Goal: Information Seeking & Learning: Learn about a topic

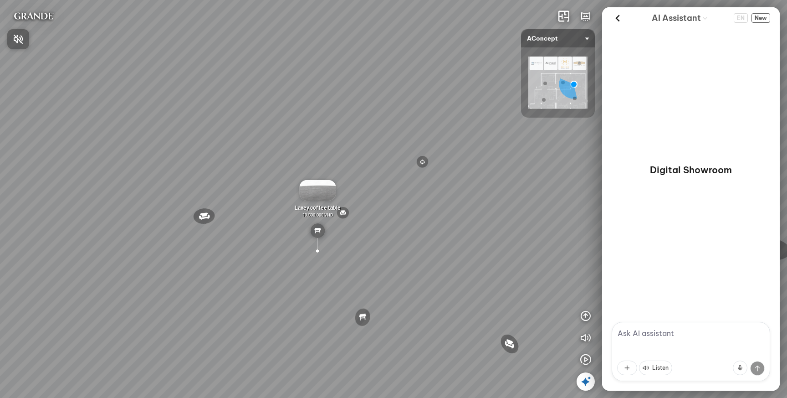
drag, startPoint x: 224, startPoint y: 204, endPoint x: 310, endPoint y: 206, distance: 85.2
click at [310, 206] on div at bounding box center [393, 199] width 787 height 398
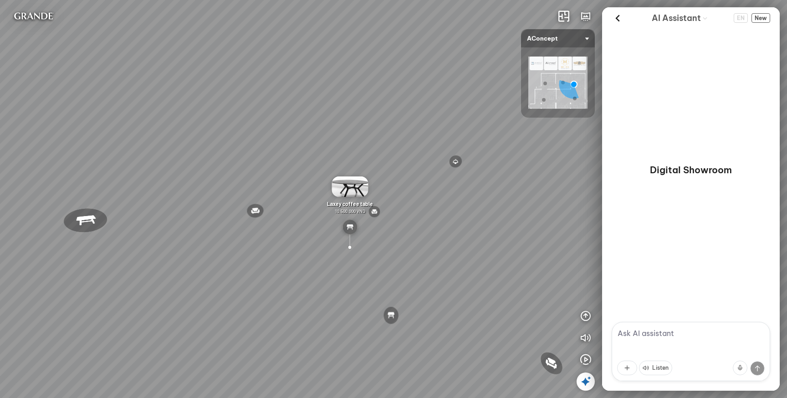
drag, startPoint x: 243, startPoint y: 188, endPoint x: 335, endPoint y: 190, distance: 92.0
click at [331, 190] on div "Reno ceiling lamp 5.300.000 VND Palima bed 19.000.000 VND Nanna Lounge Chair 7.…" at bounding box center [393, 199] width 787 height 398
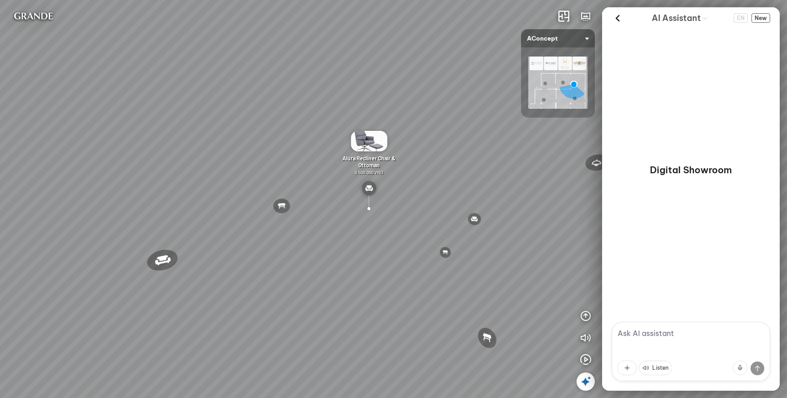
drag, startPoint x: 308, startPoint y: 198, endPoint x: 372, endPoint y: 198, distance: 64.7
click at [372, 199] on div "Reno ceiling lamp 5.300.000 VND Palima bed 19.000.000 VND Nanna Lounge Chair 7.…" at bounding box center [393, 199] width 787 height 398
drag, startPoint x: 270, startPoint y: 199, endPoint x: 436, endPoint y: 203, distance: 166.2
click at [435, 203] on div "Reno ceiling lamp 5.300.000 VND Palima bed 19.000.000 VND Nanna Lounge Chair 7.…" at bounding box center [393, 199] width 787 height 398
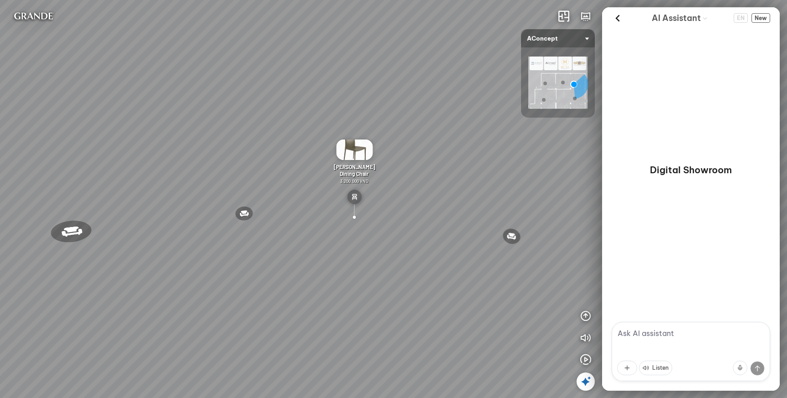
drag, startPoint x: 324, startPoint y: 215, endPoint x: 380, endPoint y: 214, distance: 56.0
click at [380, 214] on div "Reno ceiling lamp 5.300.000 VND Palima bed 19.000.000 VND Nanna Lounge Chair 7.…" at bounding box center [393, 199] width 787 height 398
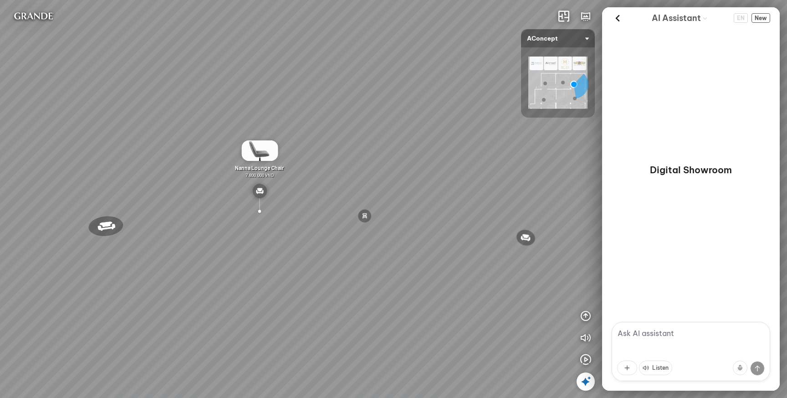
click at [643, 336] on textarea at bounding box center [691, 350] width 158 height 59
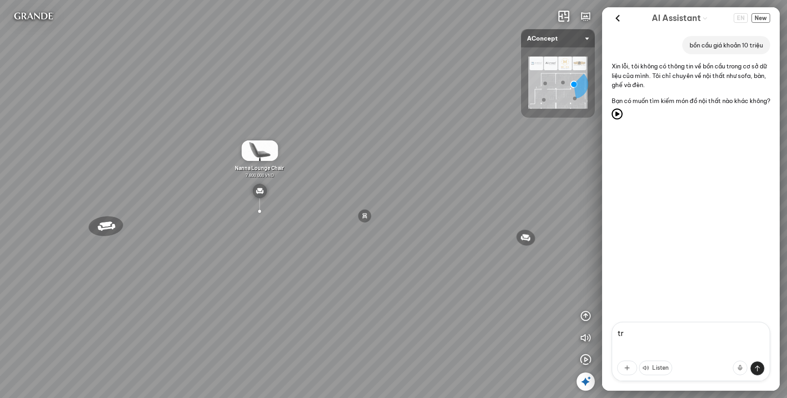
type textarea "t"
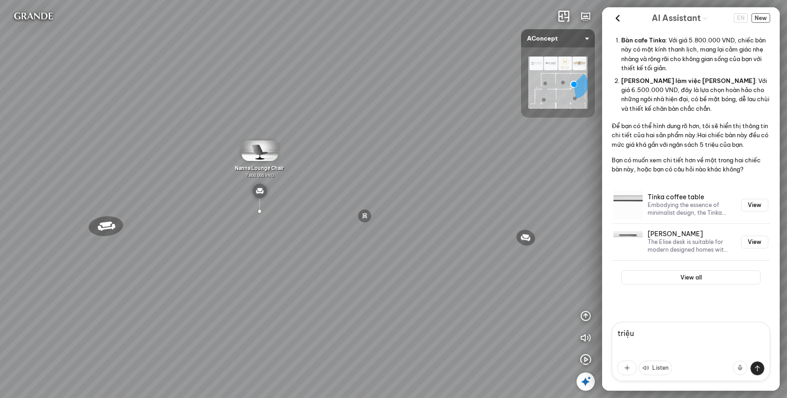
scroll to position [150, 0]
type textarea "triệu"
click at [716, 204] on p "Embodying the essence of minimalist design, the Tinka Coffee Table is a study i…" at bounding box center [688, 209] width 82 height 16
click at [749, 206] on button "View" at bounding box center [754, 205] width 27 height 13
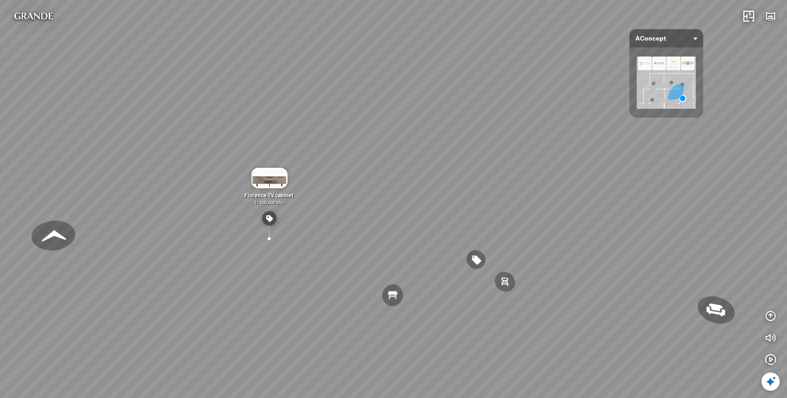
scroll to position [2143, 0]
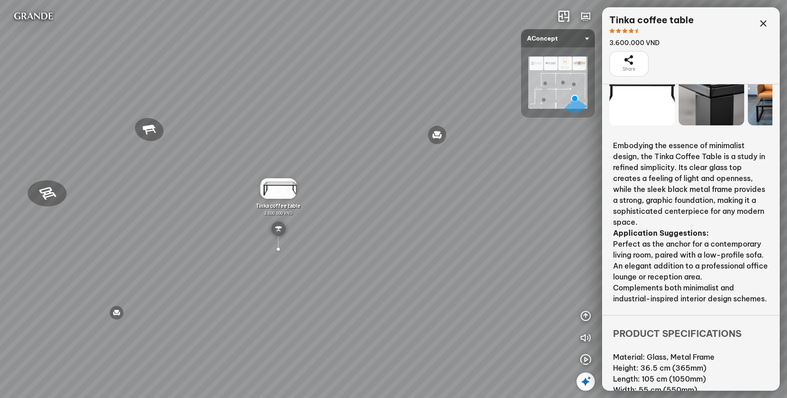
scroll to position [66, 0]
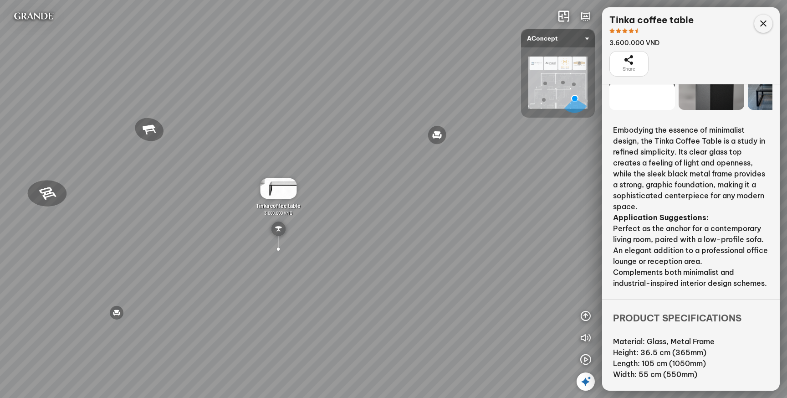
click at [762, 24] on icon at bounding box center [763, 23] width 11 height 11
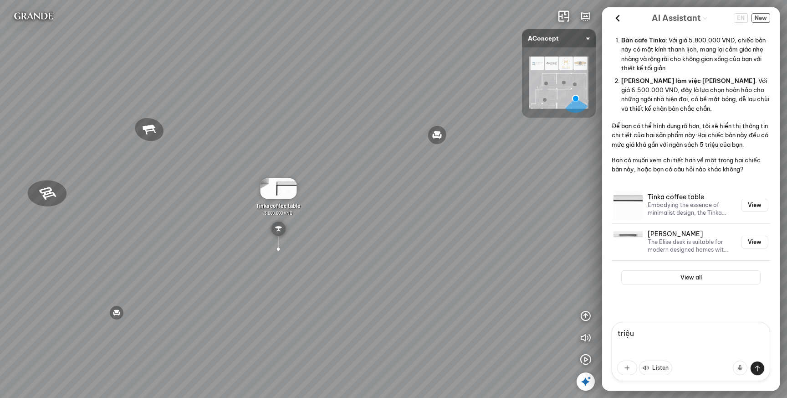
scroll to position [153, 0]
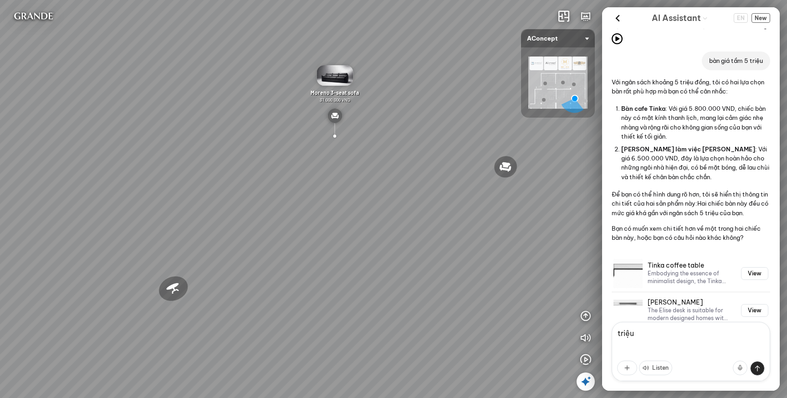
scroll to position [153, 0]
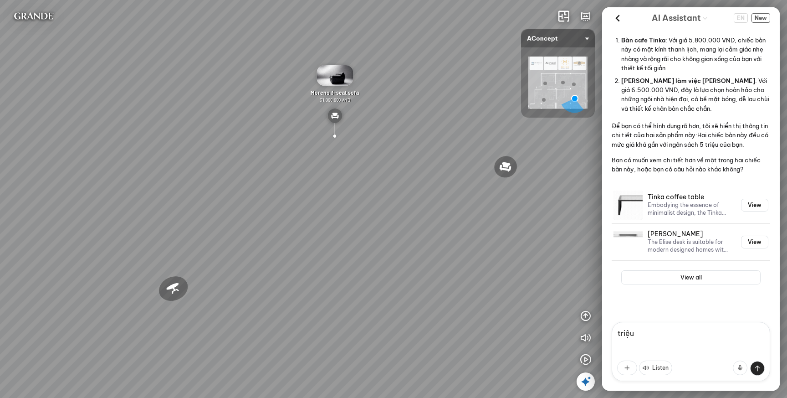
click at [660, 236] on h3 "[PERSON_NAME]" at bounding box center [688, 234] width 82 height 8
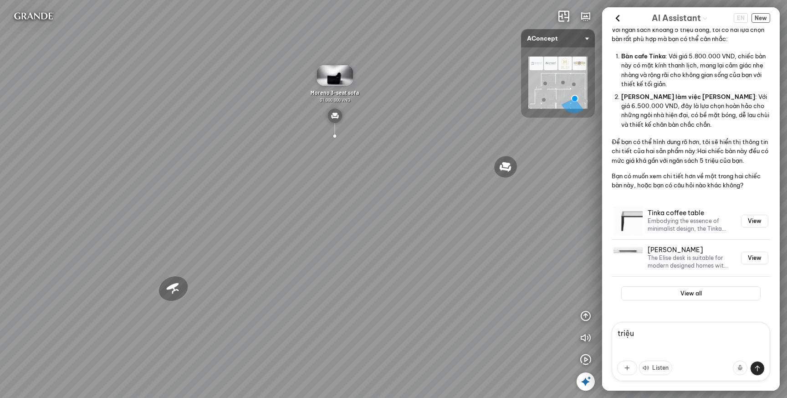
scroll to position [143, 0]
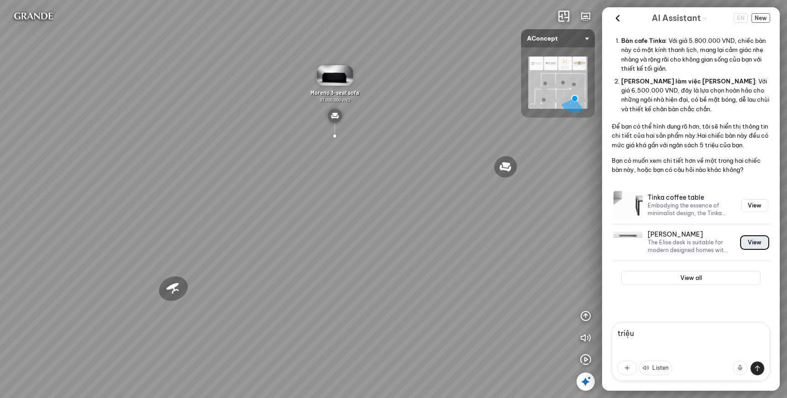
click at [750, 248] on button "View" at bounding box center [754, 242] width 27 height 13
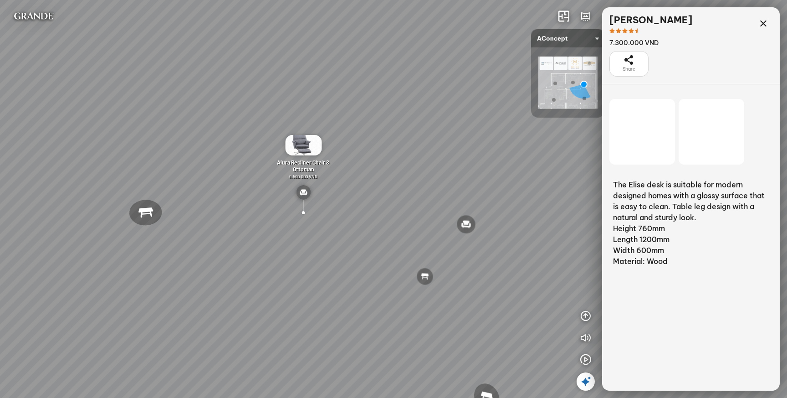
scroll to position [2143, 0]
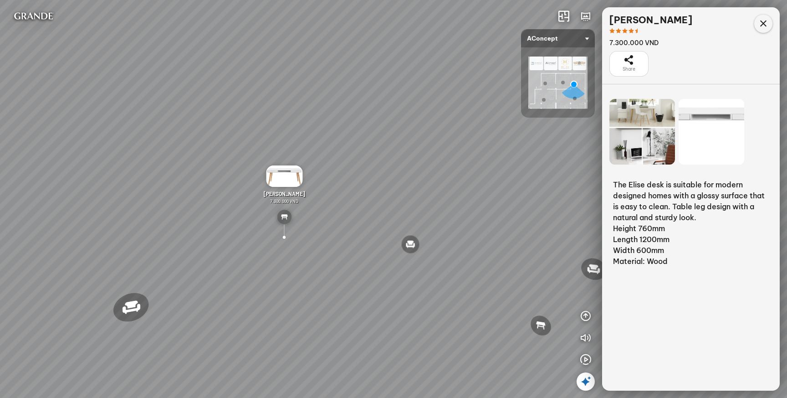
click at [766, 25] on icon at bounding box center [763, 23] width 11 height 11
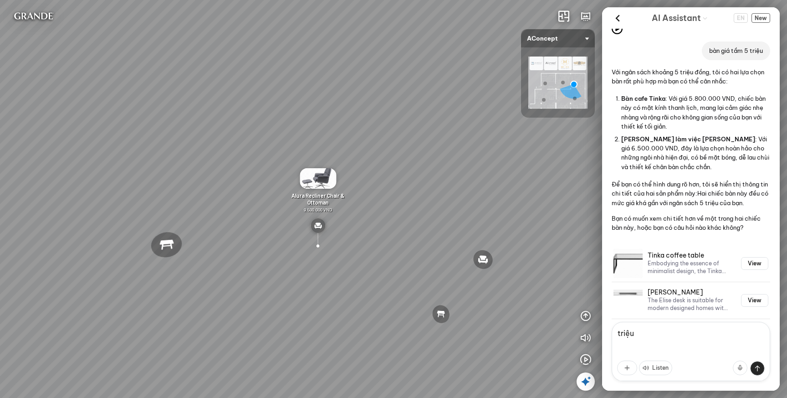
scroll to position [79, 0]
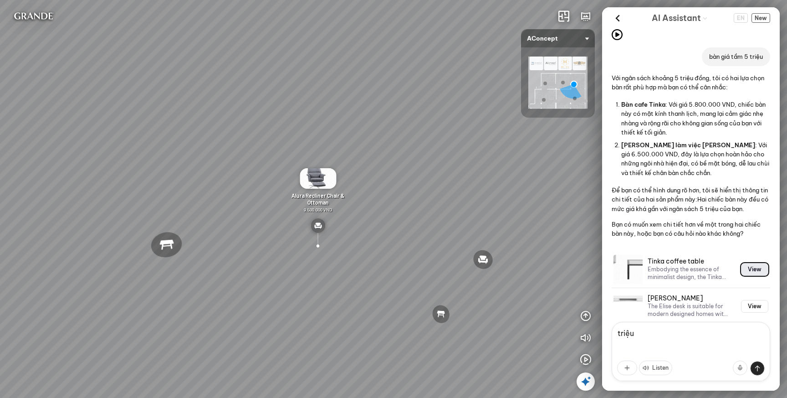
click at [744, 275] on button "View" at bounding box center [754, 269] width 27 height 13
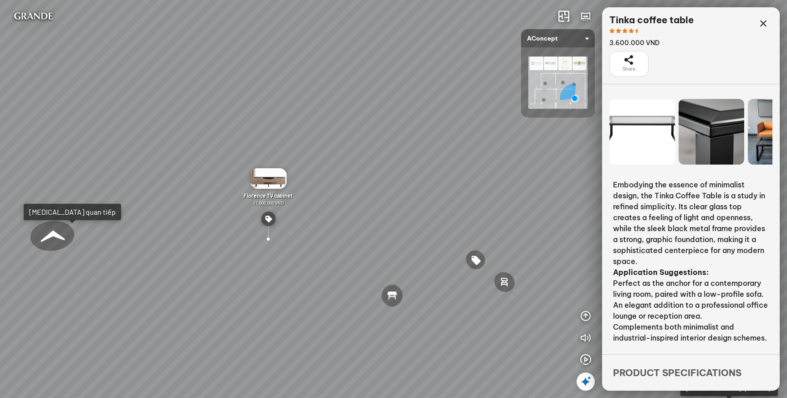
scroll to position [2143, 0]
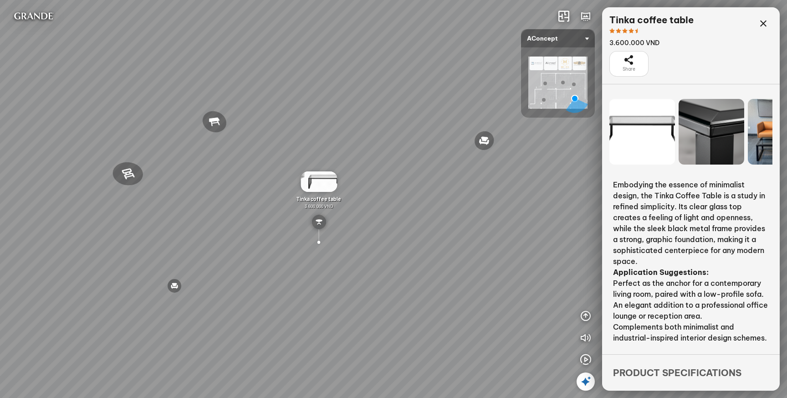
drag, startPoint x: 499, startPoint y: 206, endPoint x: 301, endPoint y: 193, distance: 198.1
click at [305, 194] on div "Andrew Dining Chair 3.200.000 VND Wilma Dining Chair 1.800.000 VND Jonna 3-Seat…" at bounding box center [393, 199] width 787 height 398
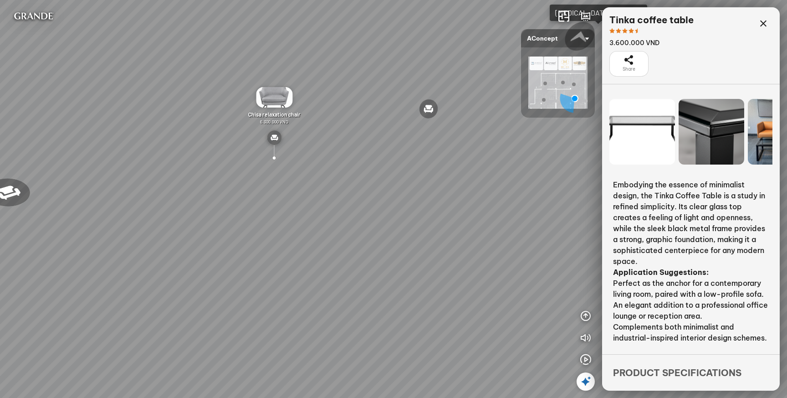
drag, startPoint x: 369, startPoint y: 188, endPoint x: 291, endPoint y: 200, distance: 78.8
click at [292, 200] on div "Andrew Dining Chair 3.200.000 VND Wilma Dining Chair 1.800.000 VND Jonna 3-Seat…" at bounding box center [393, 199] width 787 height 398
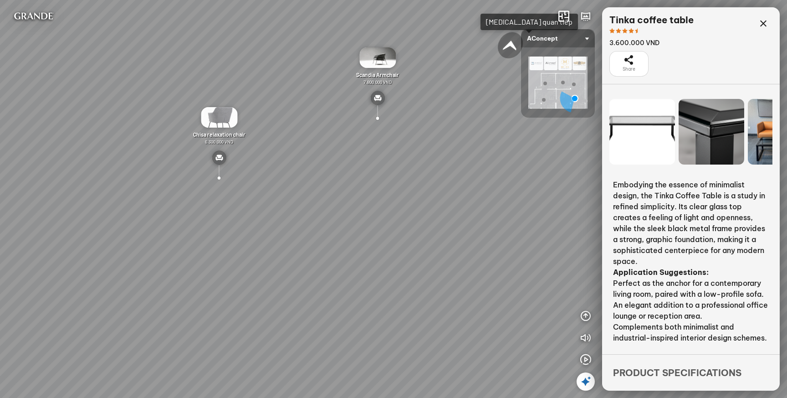
click at [377, 117] on div at bounding box center [377, 118] width 20 height 20
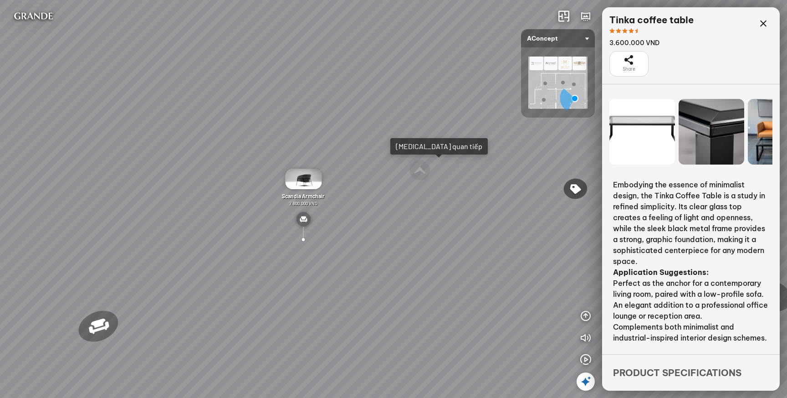
click at [304, 216] on img at bounding box center [303, 219] width 15 height 15
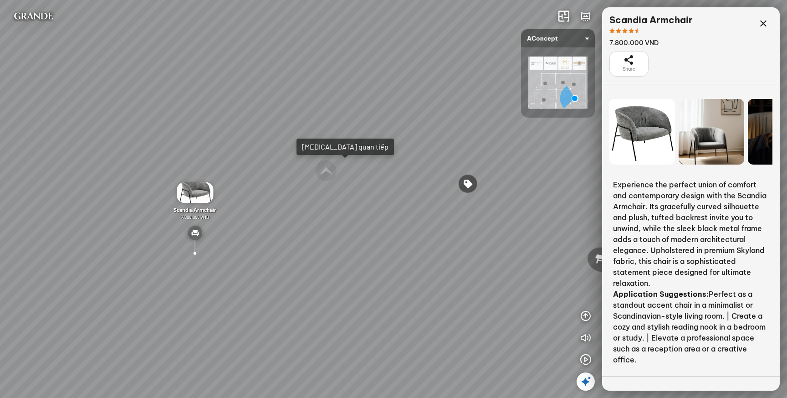
click at [628, 61] on icon at bounding box center [628, 60] width 11 height 11
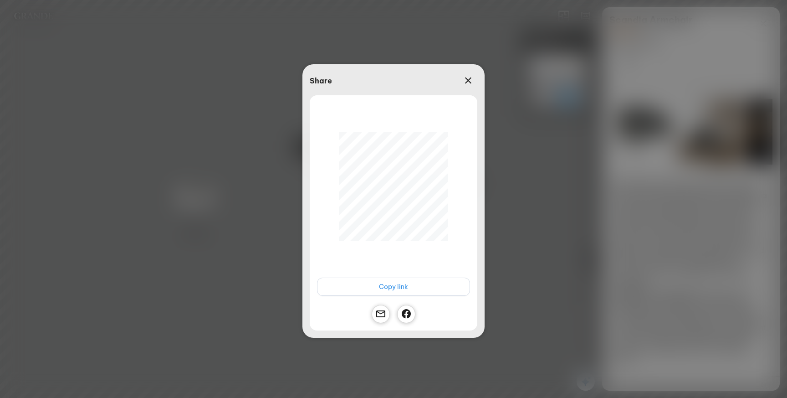
click at [390, 290] on span "Copy link" at bounding box center [393, 286] width 29 height 10
click at [468, 80] on icon at bounding box center [468, 80] width 11 height 11
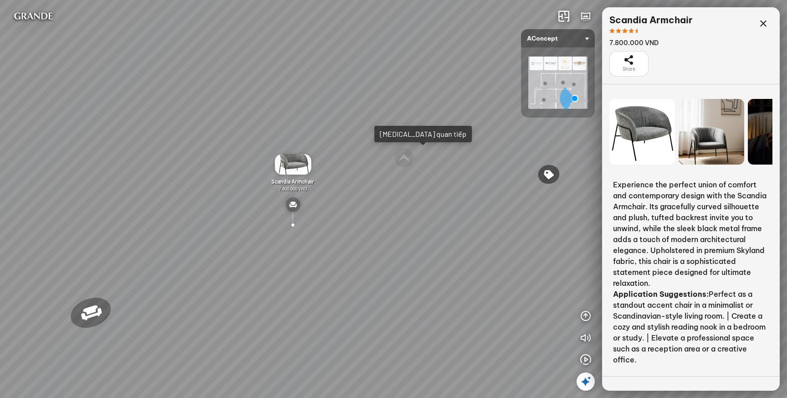
drag, startPoint x: 318, startPoint y: 205, endPoint x: 393, endPoint y: 190, distance: 77.0
click at [393, 190] on div "Andrew Dining Chair 3.200.000 VND Wilma Dining Chair 1.800.000 VND Jonna 3-Seat…" at bounding box center [393, 199] width 787 height 398
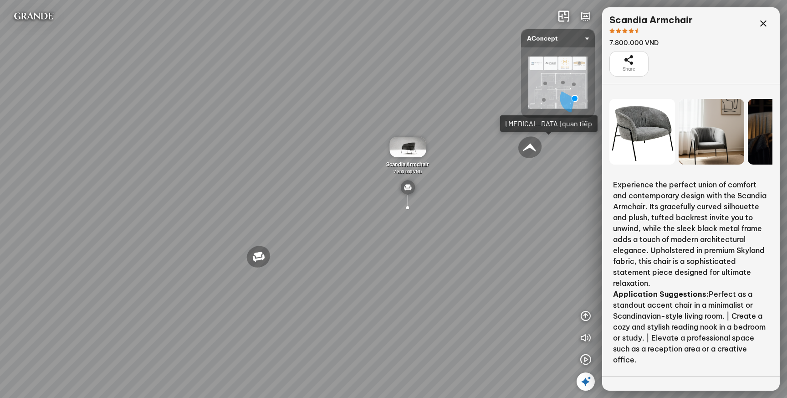
drag, startPoint x: 296, startPoint y: 226, endPoint x: 395, endPoint y: 219, distance: 99.1
click at [392, 220] on div "Andrew Dining Chair 3.200.000 VND Wilma Dining Chair 1.800.000 VND Jonna 3-Seat…" at bounding box center [393, 199] width 787 height 398
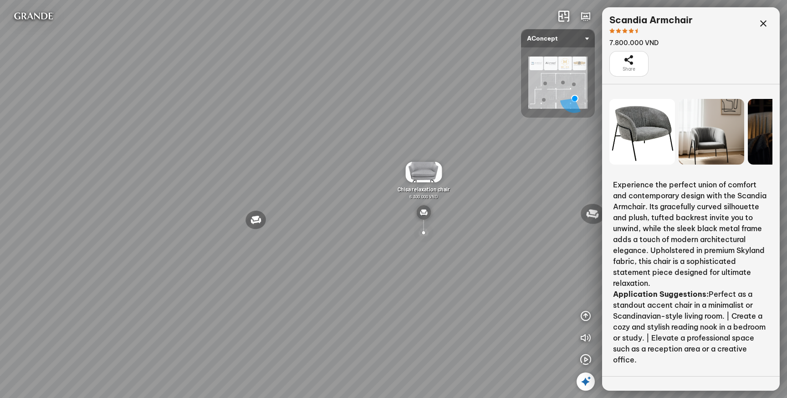
drag, startPoint x: 322, startPoint y: 220, endPoint x: 396, endPoint y: 220, distance: 73.8
click at [396, 220] on div "Andrew Dining Chair 3.200.000 VND Wilma Dining Chair 1.800.000 VND Jonna 3-Seat…" at bounding box center [393, 199] width 787 height 398
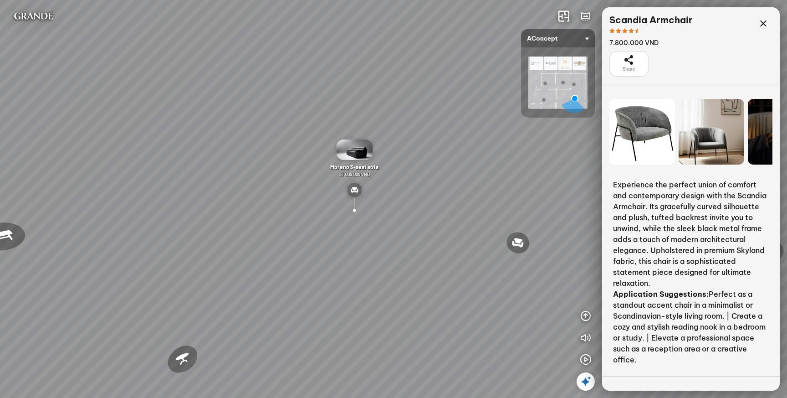
drag, startPoint x: 273, startPoint y: 143, endPoint x: 356, endPoint y: 143, distance: 83.3
click at [354, 143] on div "Andrew Dining Chair 3.200.000 VND Wilma Dining Chair 1.800.000 VND Jonna 3-Seat…" at bounding box center [393, 199] width 787 height 398
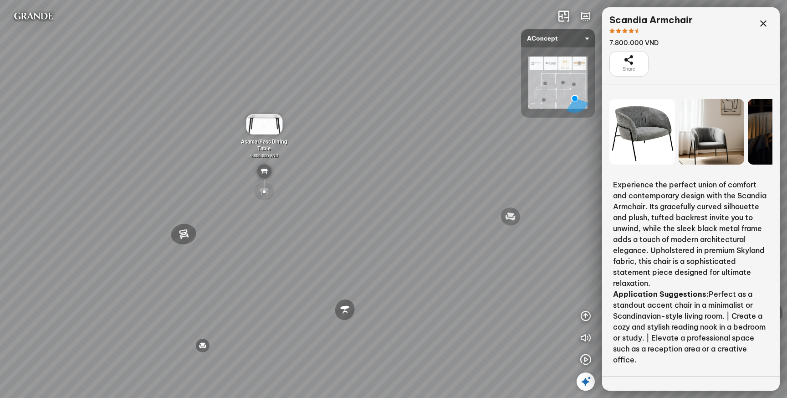
drag, startPoint x: 308, startPoint y: 137, endPoint x: 409, endPoint y: 137, distance: 101.1
click at [409, 137] on div "Andrew Dining Chair 3.200.000 VND Wilma Dining Chair 1.800.000 VND Jonna 3-Seat…" at bounding box center [393, 199] width 787 height 398
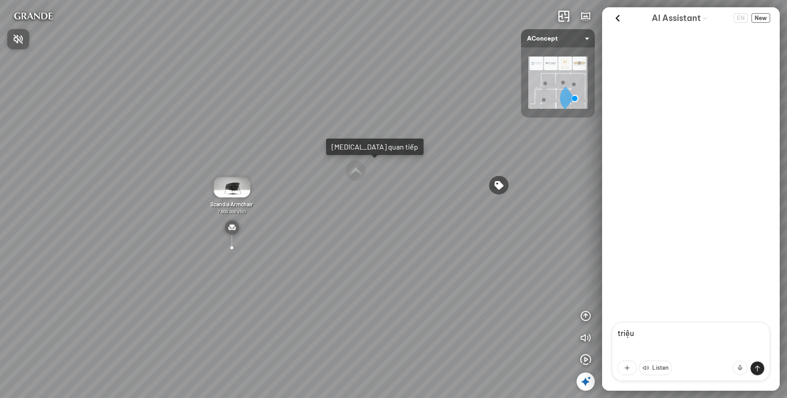
scroll to position [153, 0]
